Goal: Navigation & Orientation: Find specific page/section

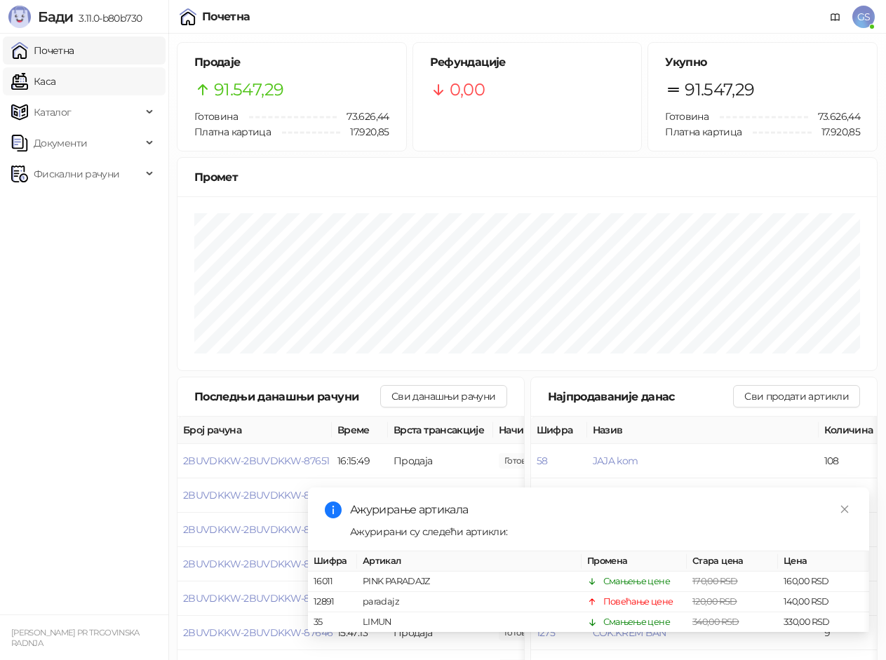
click at [55, 90] on link "Каса" at bounding box center [33, 81] width 44 height 28
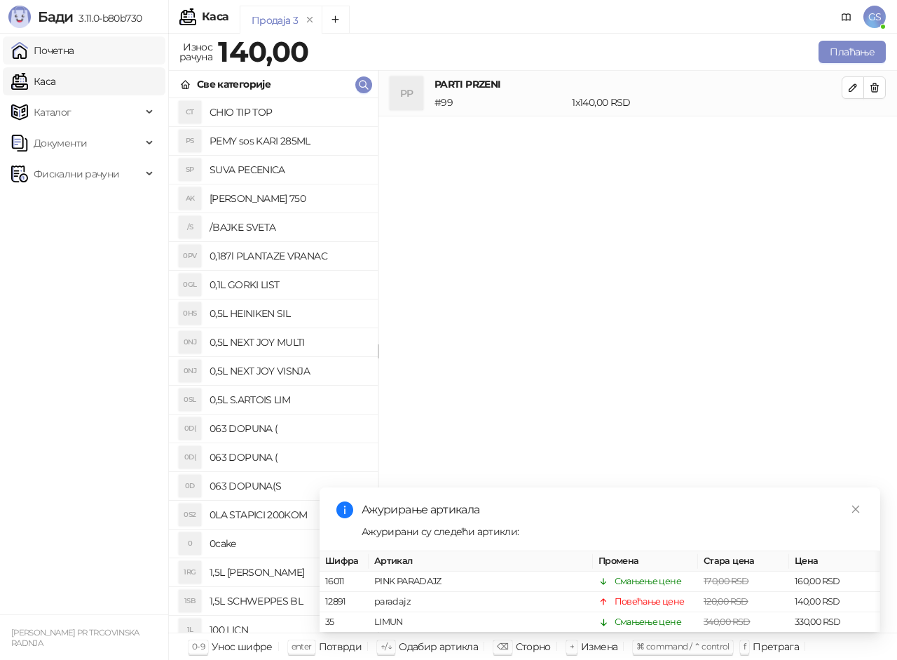
click at [74, 59] on link "Почетна" at bounding box center [42, 50] width 63 height 28
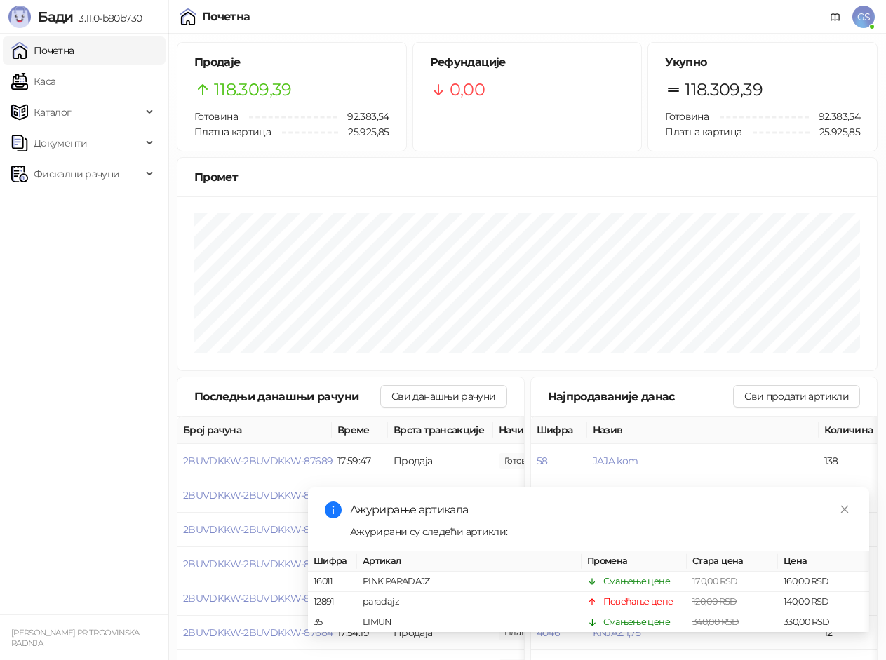
click at [74, 55] on link "Почетна" at bounding box center [42, 50] width 63 height 28
click at [55, 83] on link "Каса" at bounding box center [33, 81] width 44 height 28
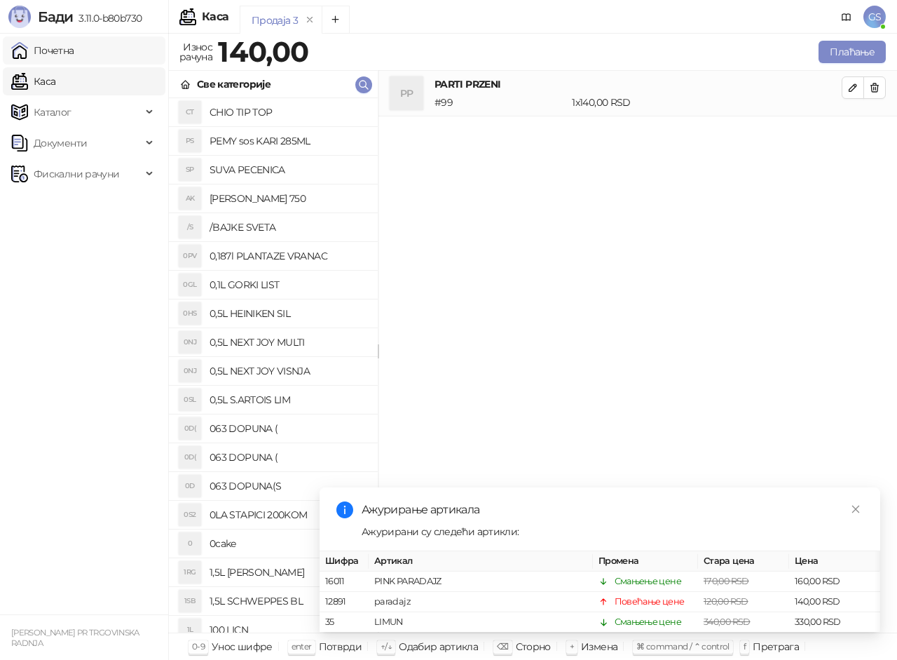
click at [68, 52] on link "Почетна" at bounding box center [42, 50] width 63 height 28
